Goal: Task Accomplishment & Management: Manage account settings

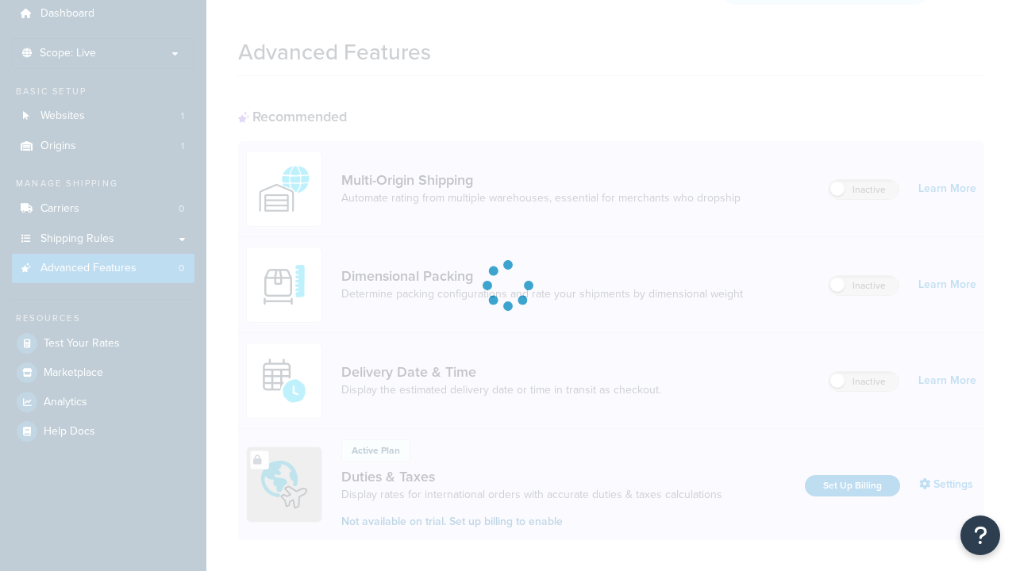
click at [864, 276] on label "Inactive" at bounding box center [864, 285] width 70 height 19
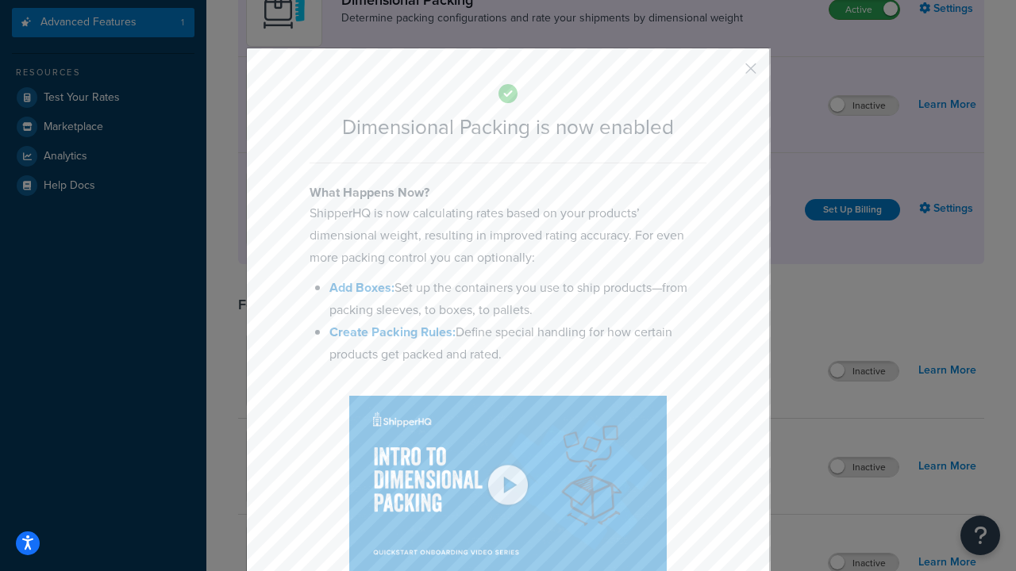
scroll to position [363, 0]
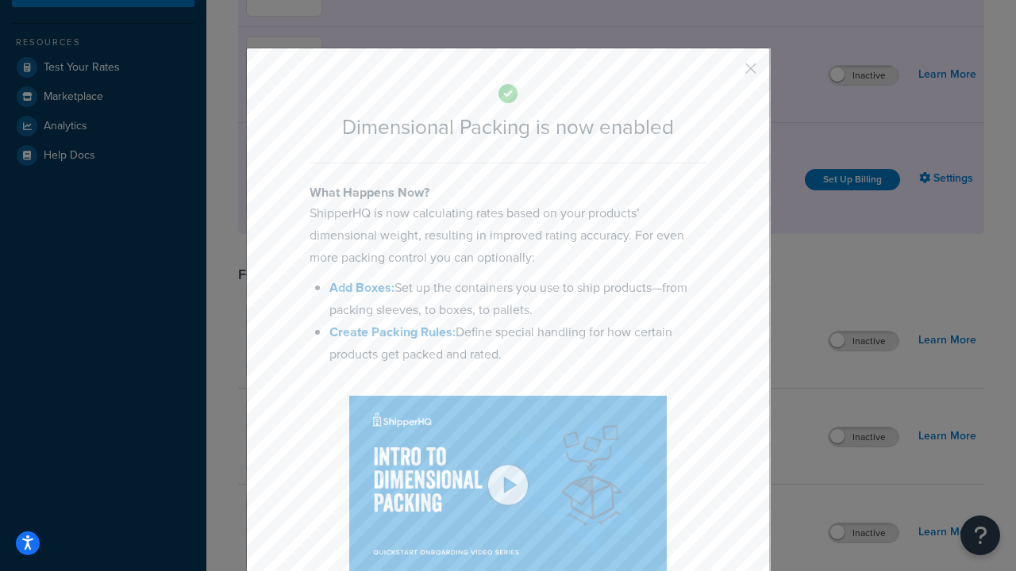
click at [727, 74] on button "button" at bounding box center [727, 74] width 4 height 4
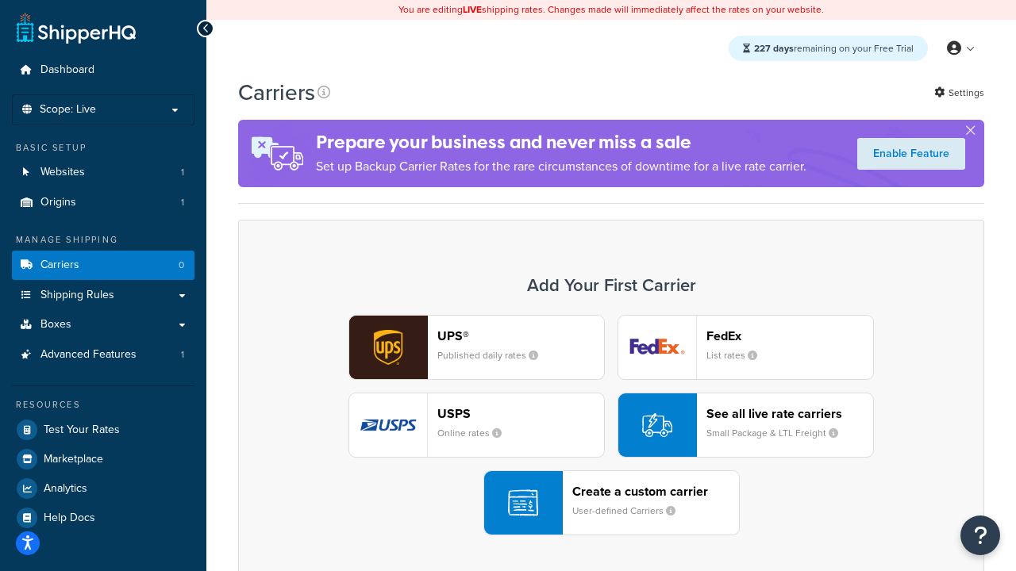
click at [611, 425] on div "UPS® Published daily rates FedEx List rates USPS Online rates See all live rate…" at bounding box center [611, 425] width 713 height 221
click at [790, 336] on header "FedEx" at bounding box center [789, 336] width 167 height 15
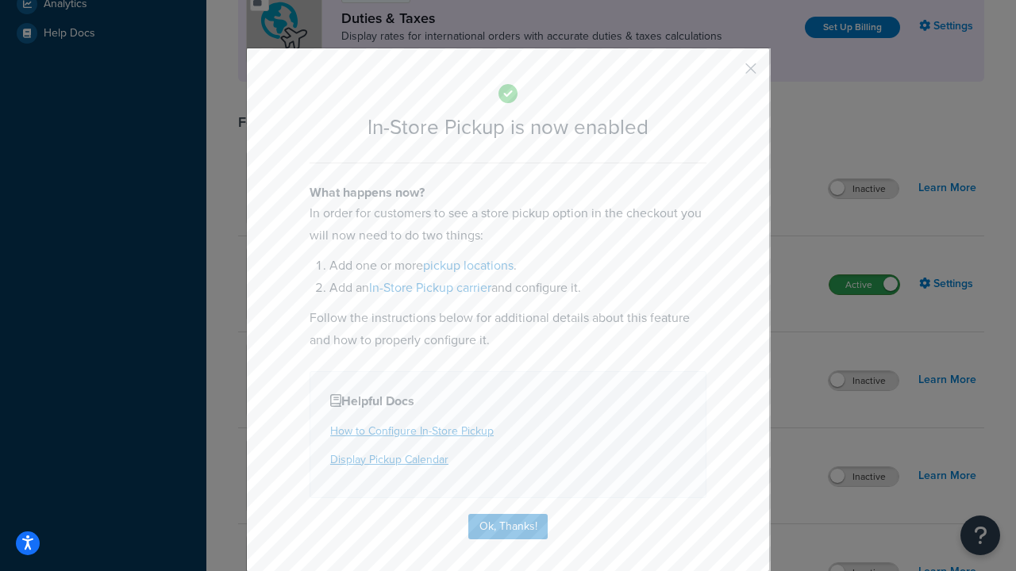
scroll to position [544, 0]
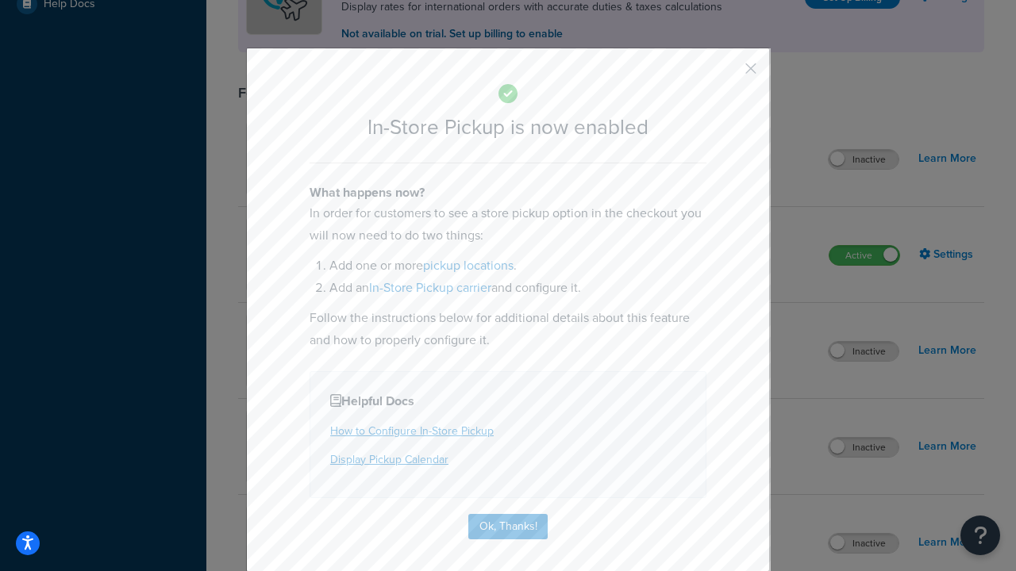
click at [727, 74] on button "button" at bounding box center [727, 74] width 4 height 4
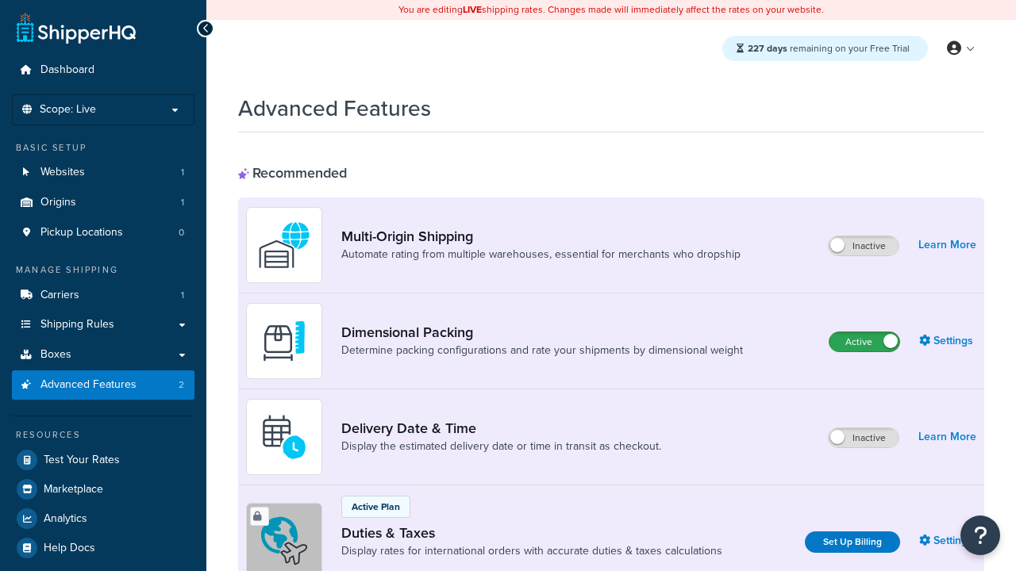
click at [864, 342] on label "Active" at bounding box center [864, 342] width 70 height 19
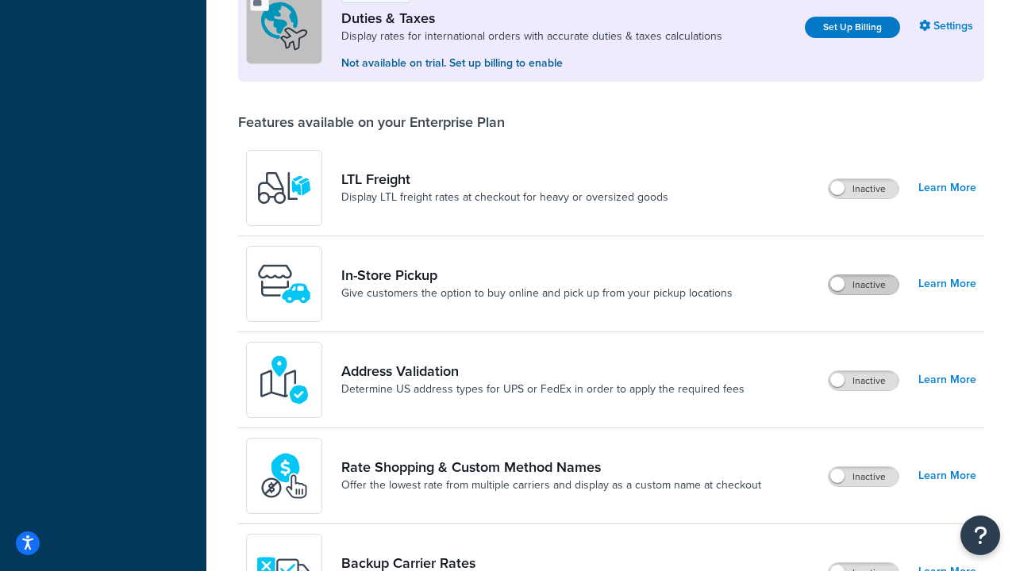
scroll to position [485, 0]
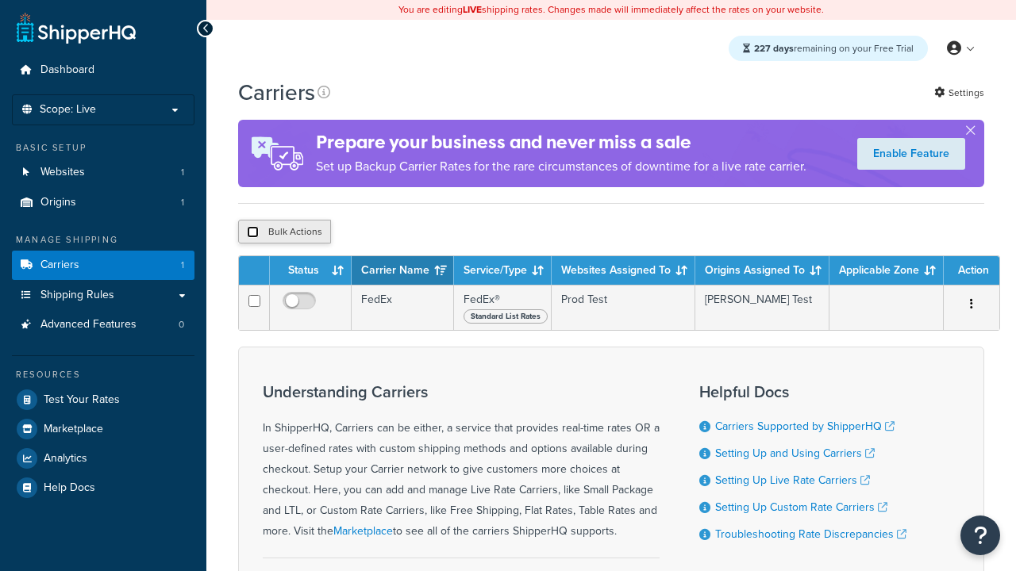
click at [252, 232] on input "checkbox" at bounding box center [253, 232] width 12 height 12
checkbox input "true"
click at [0, 0] on button "Delete" at bounding box center [0, 0] width 0 height 0
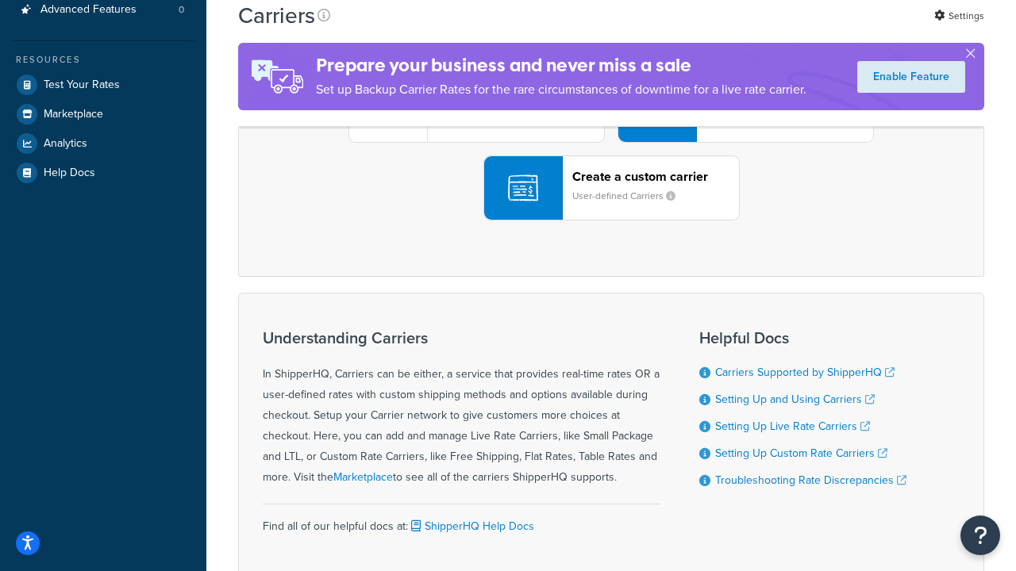
click at [611, 221] on div "UPS® Published daily rates FedEx List rates USPS Online rates See all live rate…" at bounding box center [611, 110] width 713 height 221
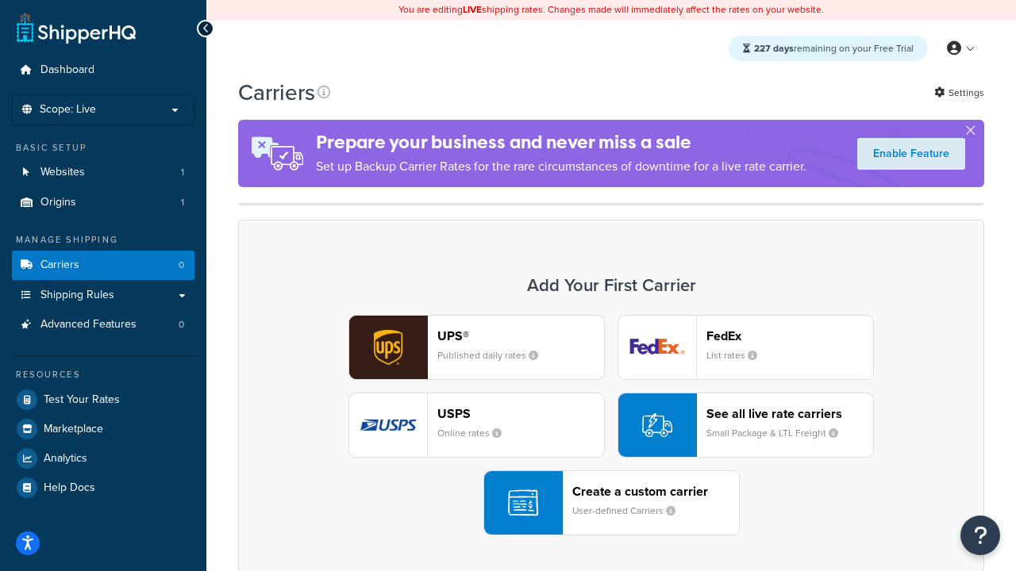
click at [611, 503] on div "Create a custom carrier User-defined Carriers" at bounding box center [655, 503] width 167 height 38
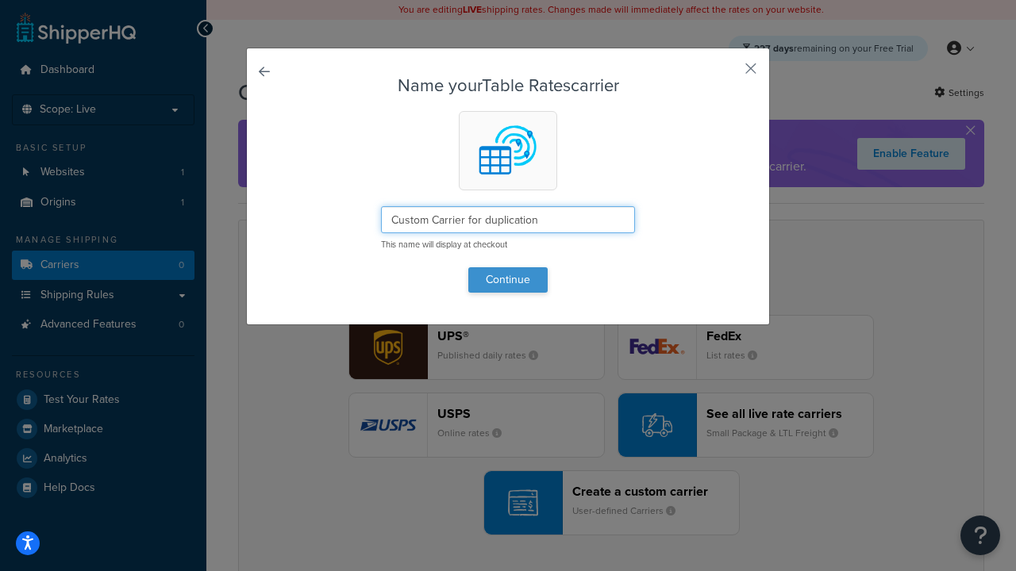
type input "Custom Carrier for duplication"
click at [508, 279] on button "Continue" at bounding box center [507, 279] width 79 height 25
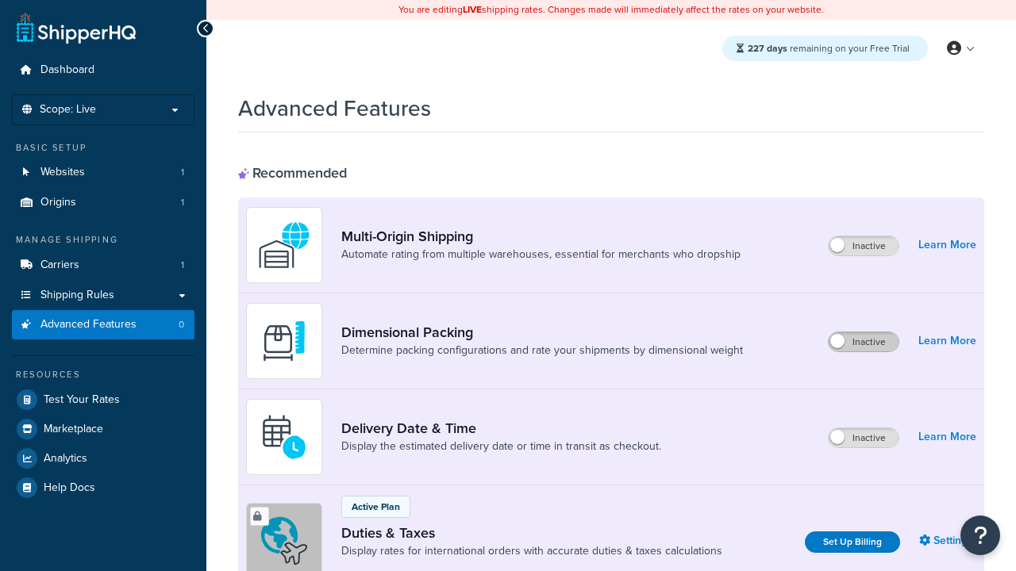
click at [864, 342] on label "Inactive" at bounding box center [864, 342] width 70 height 19
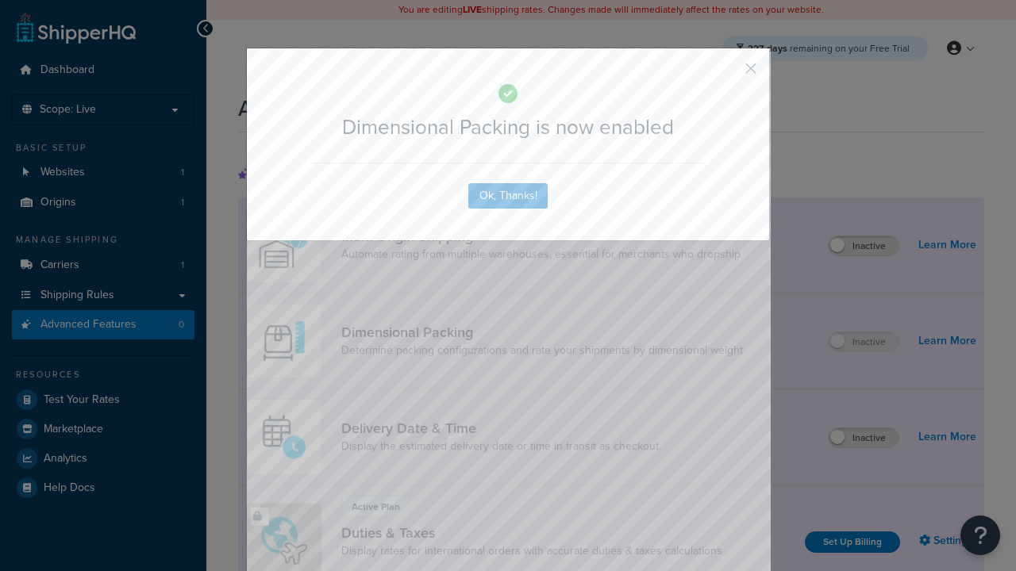
click at [727, 74] on button "button" at bounding box center [727, 74] width 4 height 4
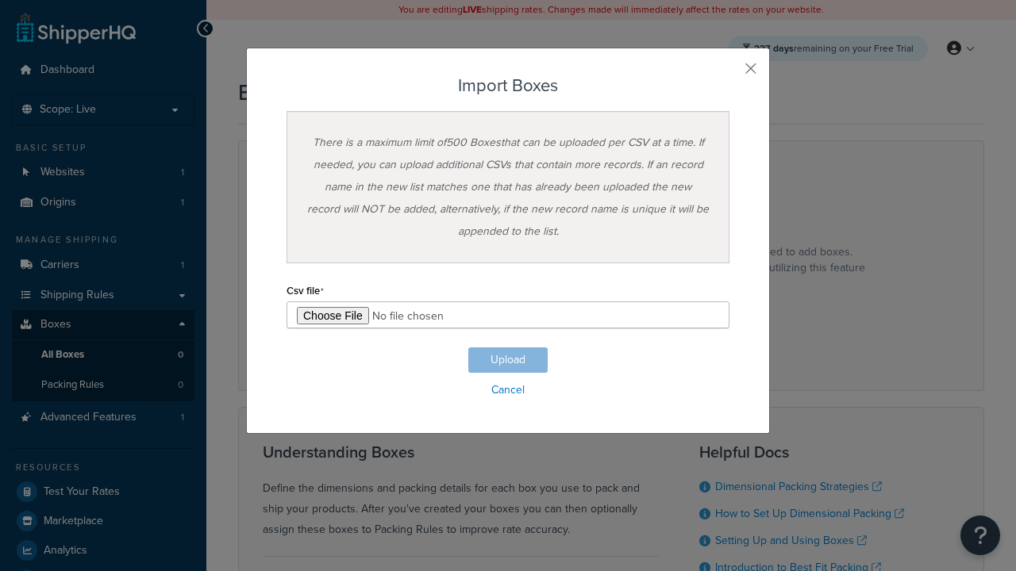
click at [508, 86] on h3 "Import Boxes" at bounding box center [508, 85] width 443 height 19
